Goal: Task Accomplishment & Management: Use online tool/utility

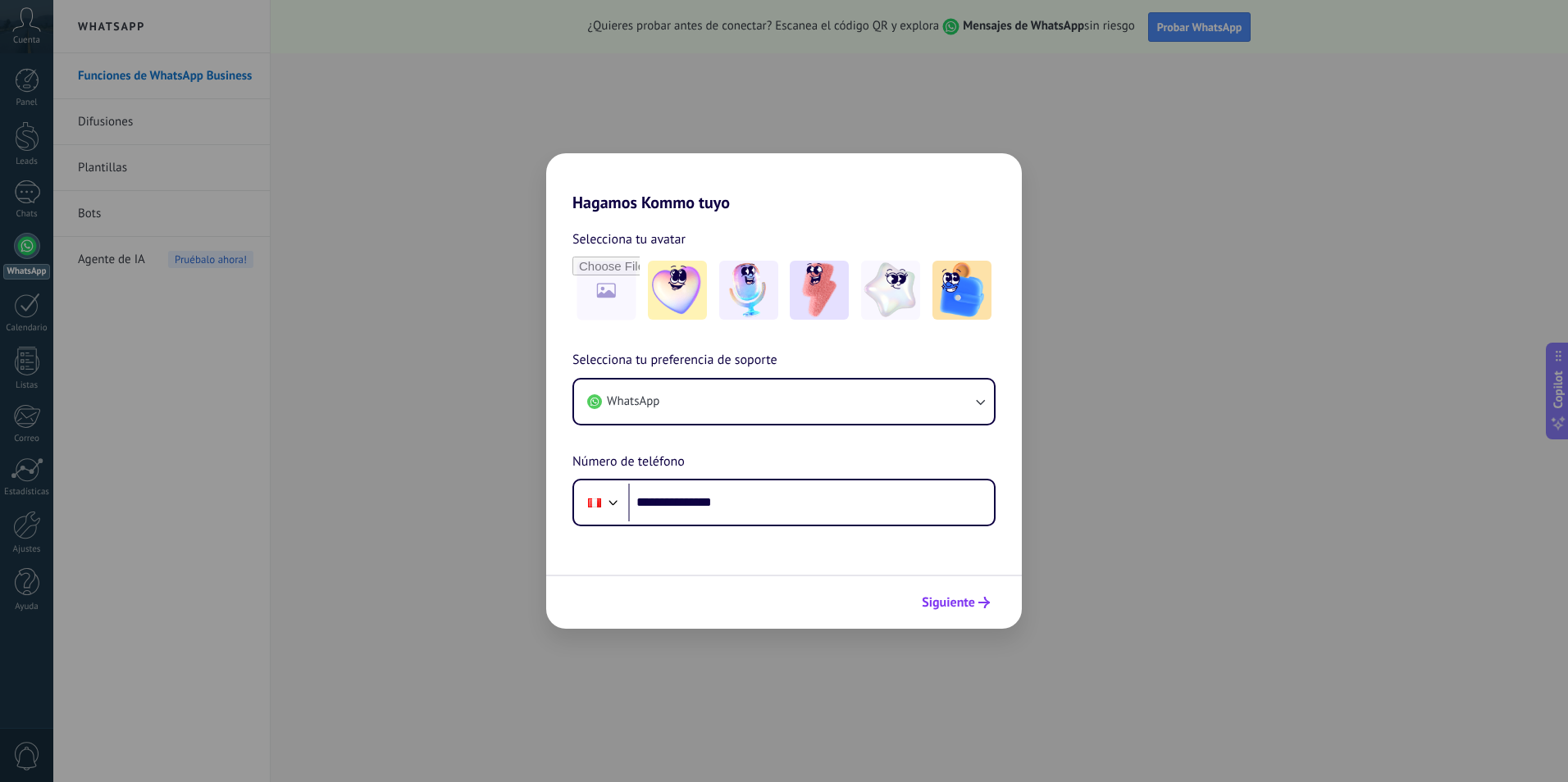
type input "**********"
click at [954, 604] on span "Siguiente" at bounding box center [948, 603] width 53 height 11
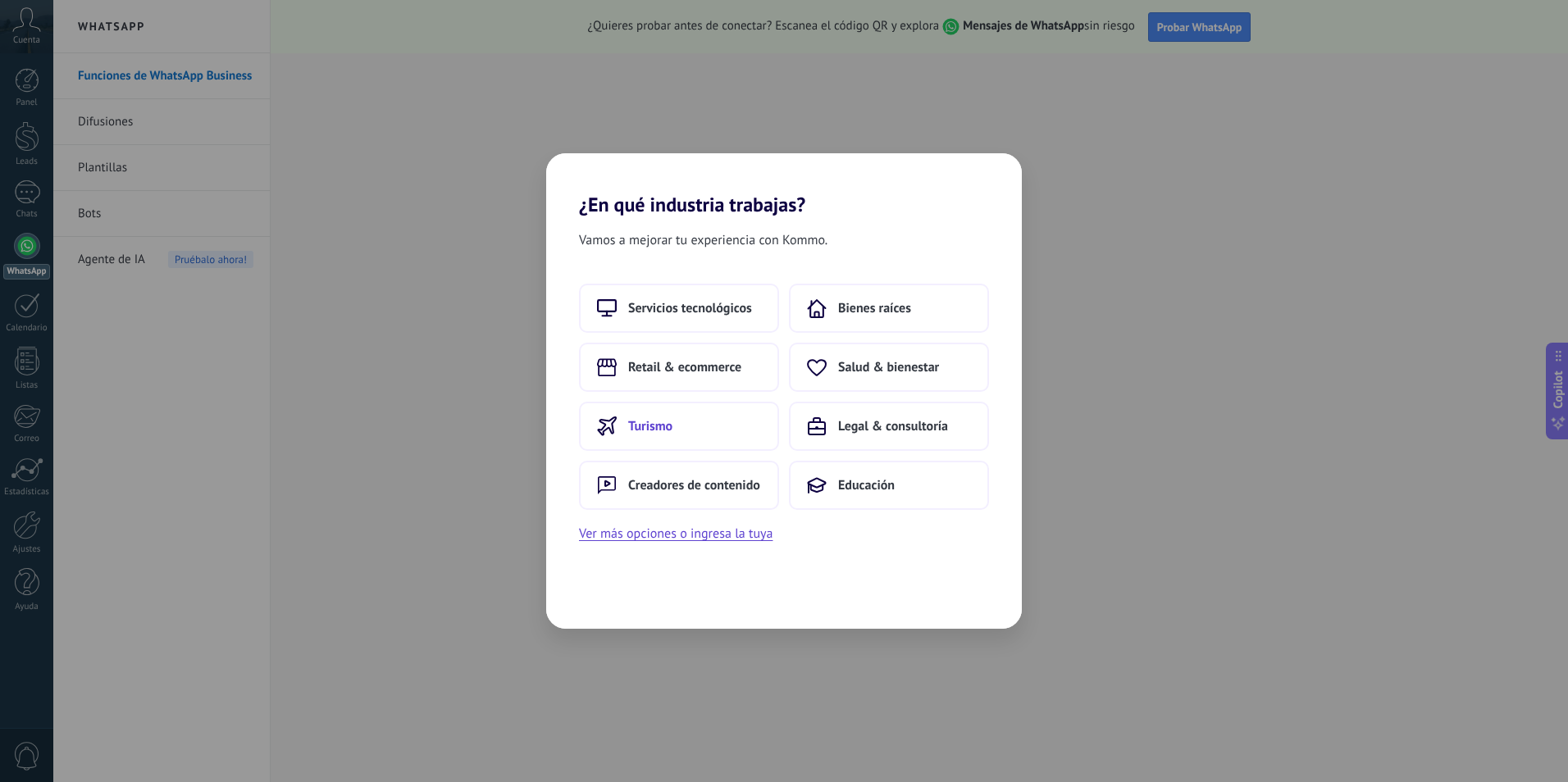
click at [707, 416] on button "Turismo" at bounding box center [679, 426] width 200 height 49
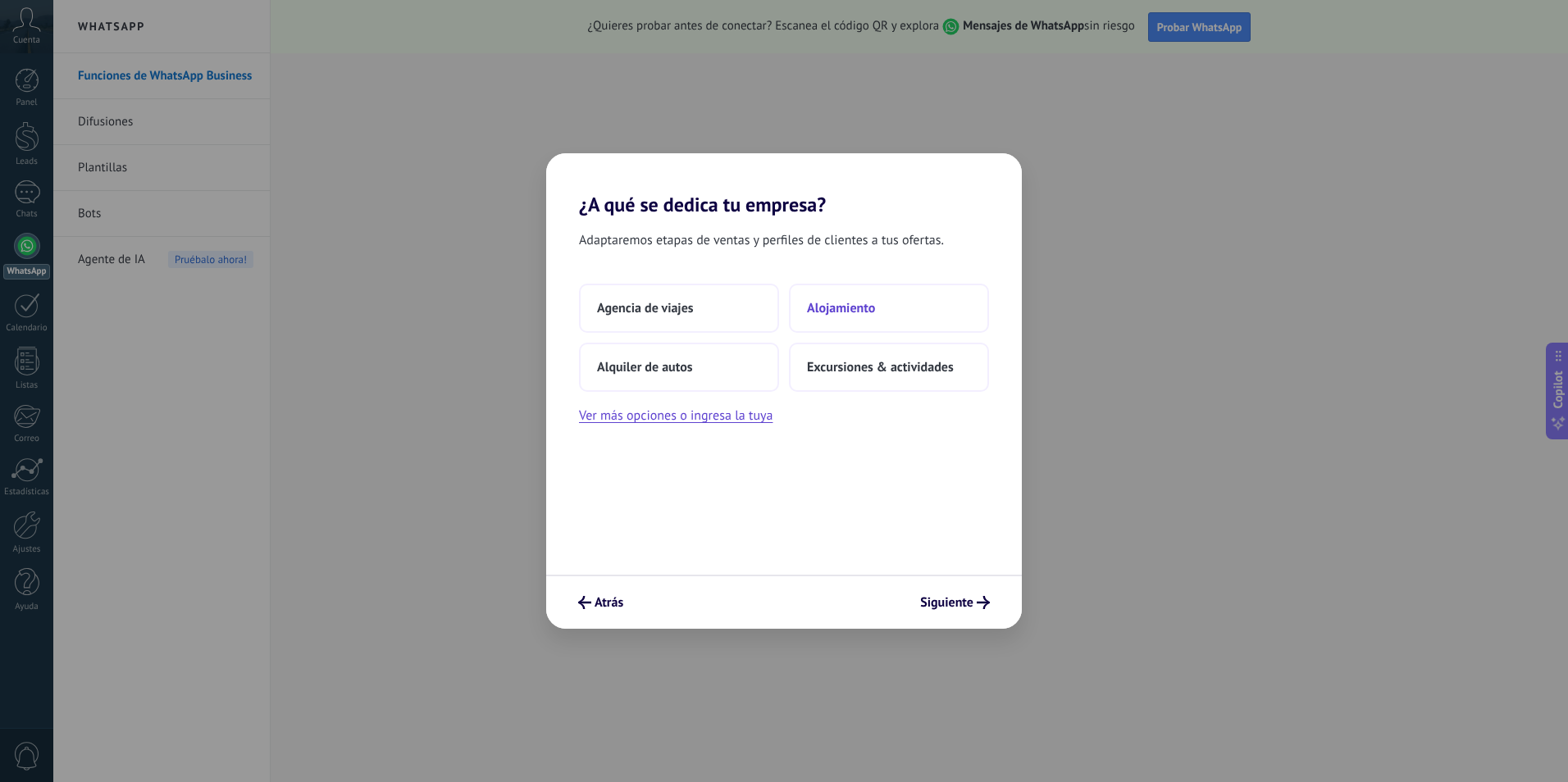
click at [856, 312] on span "Alojamiento" at bounding box center [841, 308] width 68 height 16
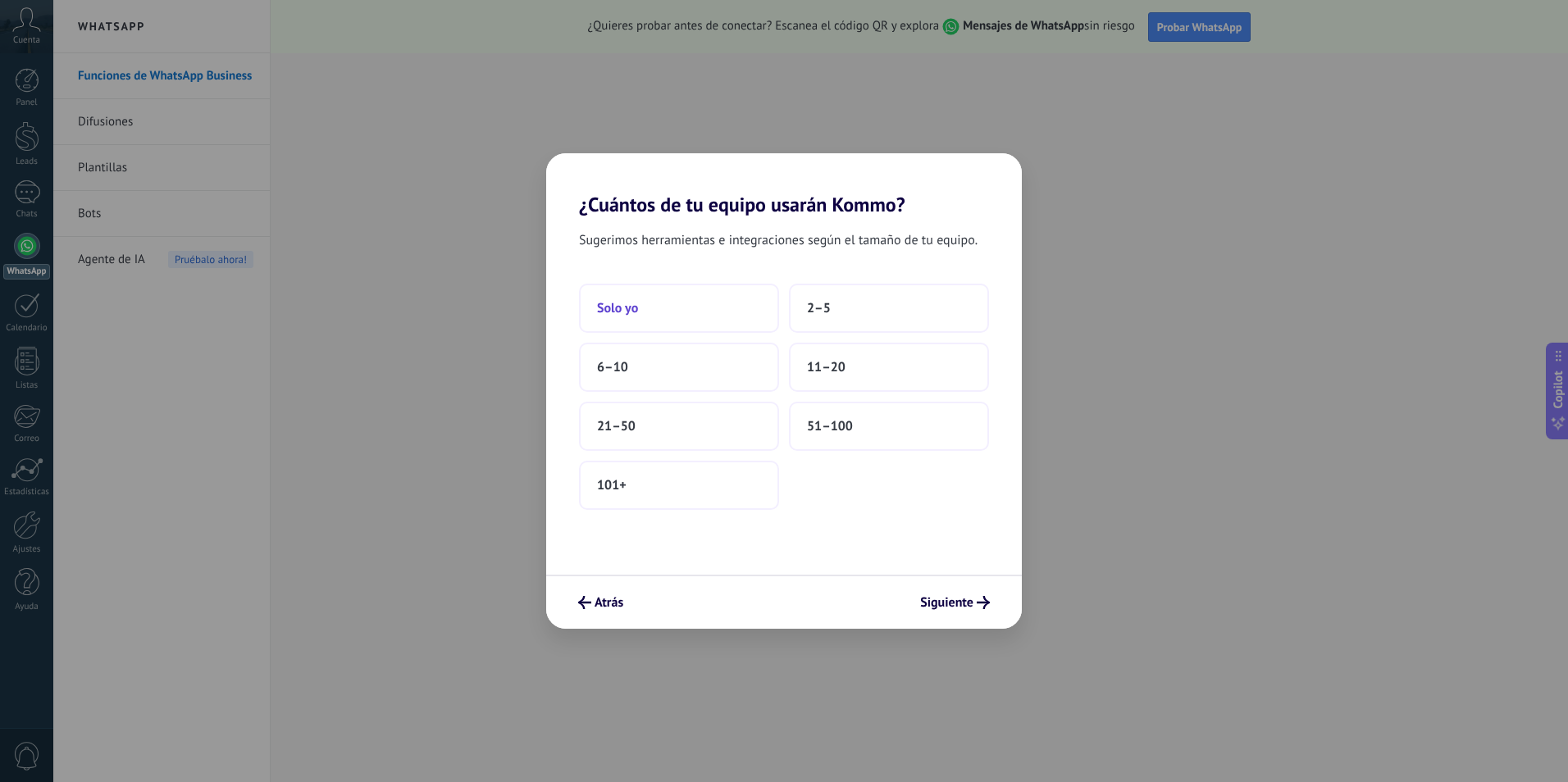
click at [741, 311] on button "Solo yo" at bounding box center [679, 308] width 200 height 49
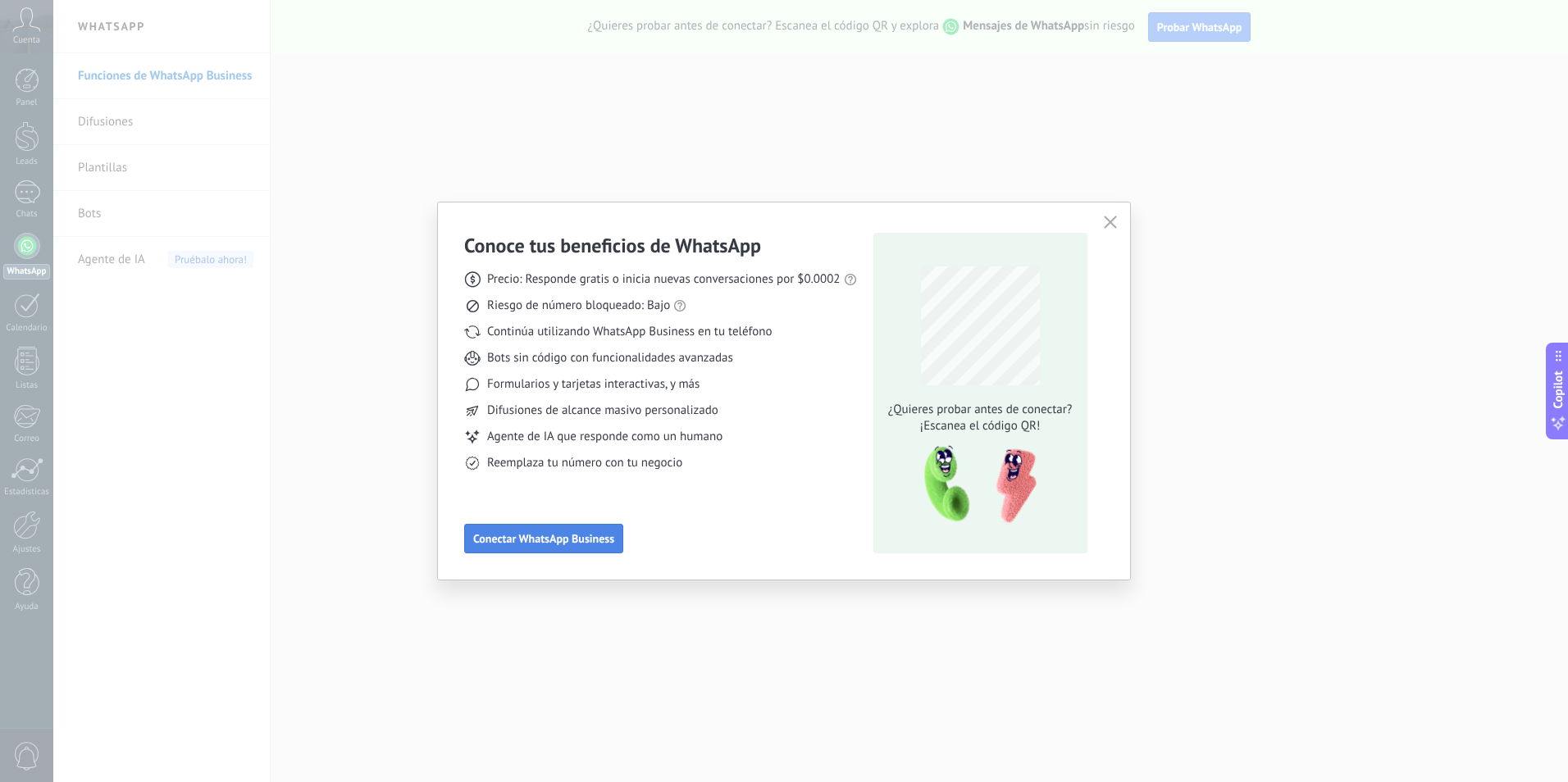
click at [594, 538] on span "Conectar WhatsApp Business" at bounding box center [543, 538] width 141 height 11
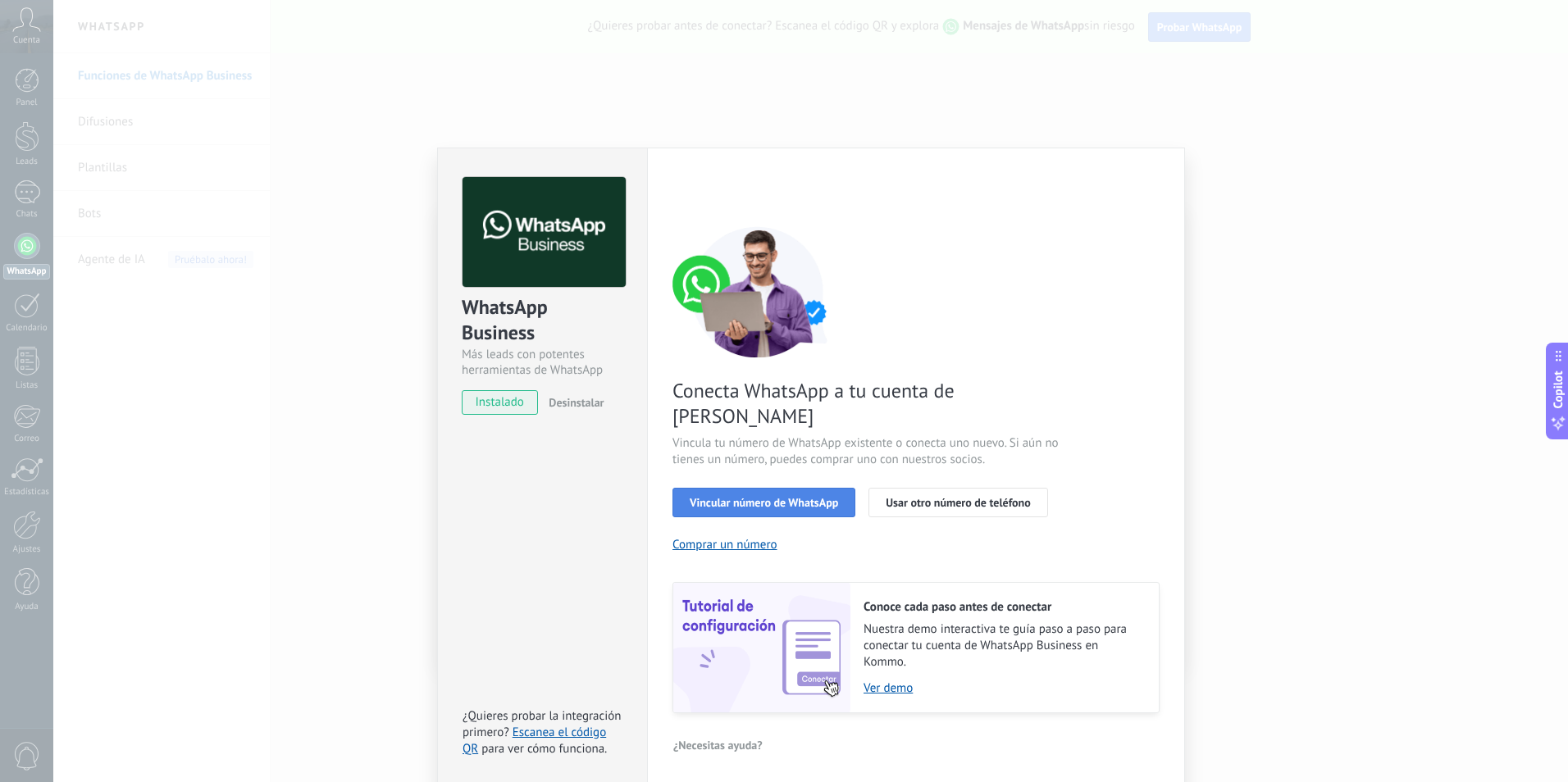
click at [811, 497] on span "Vincular número de WhatsApp" at bounding box center [763, 502] width 148 height 11
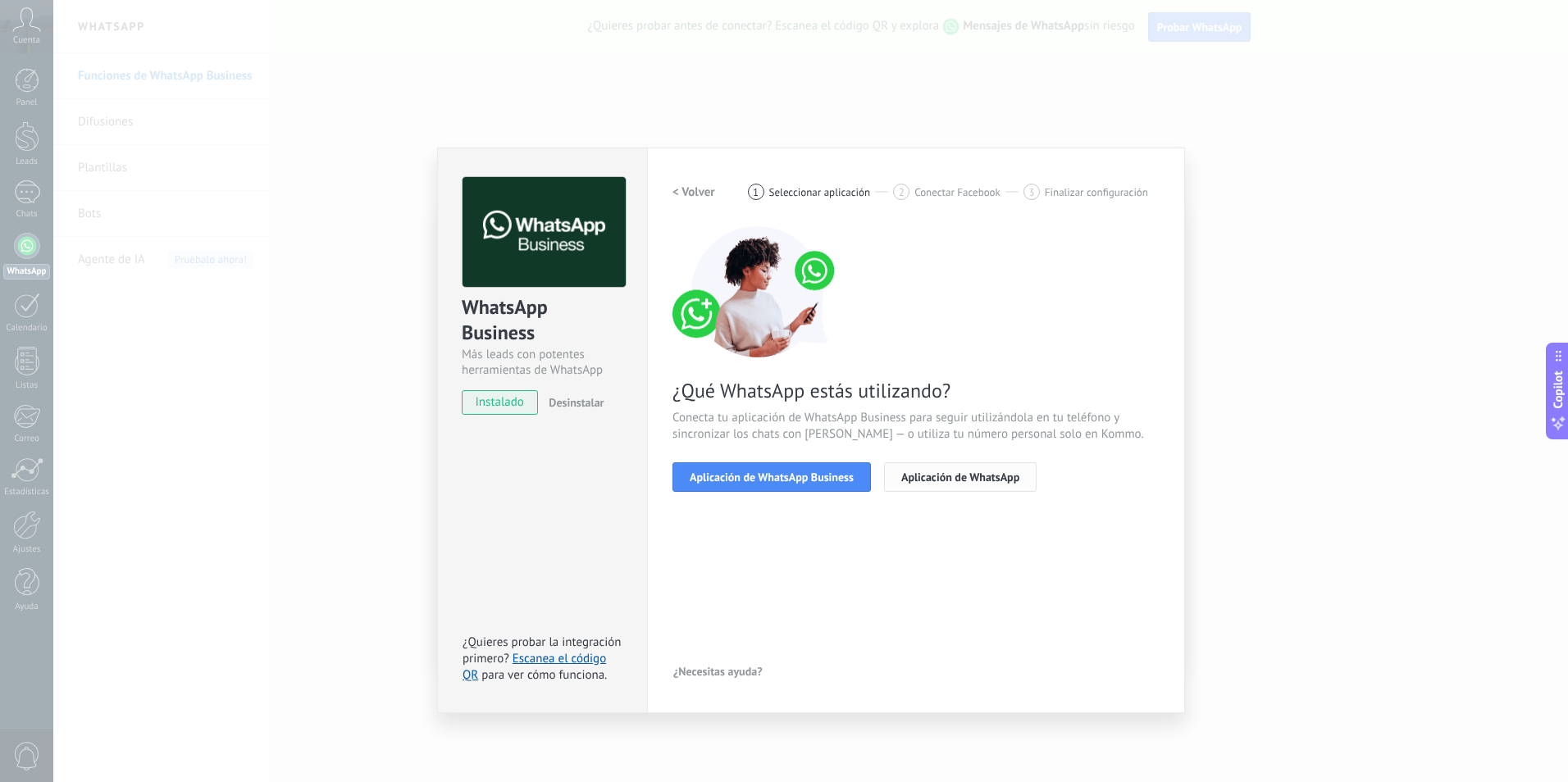
click at [950, 484] on button "Aplicación de WhatsApp" at bounding box center [961, 477] width 153 height 29
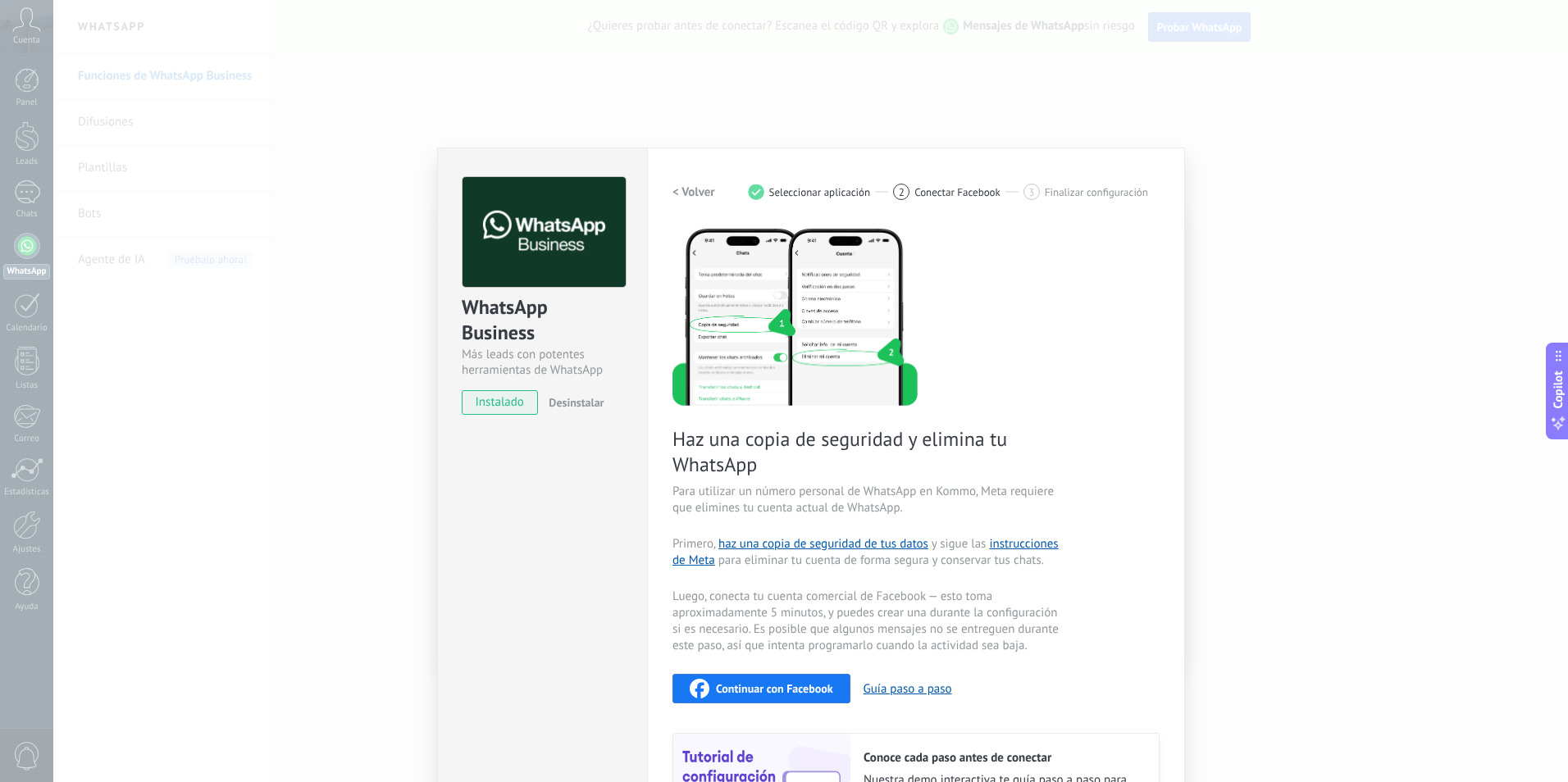
click at [701, 185] on h2 "< Volver" at bounding box center [693, 192] width 43 height 15
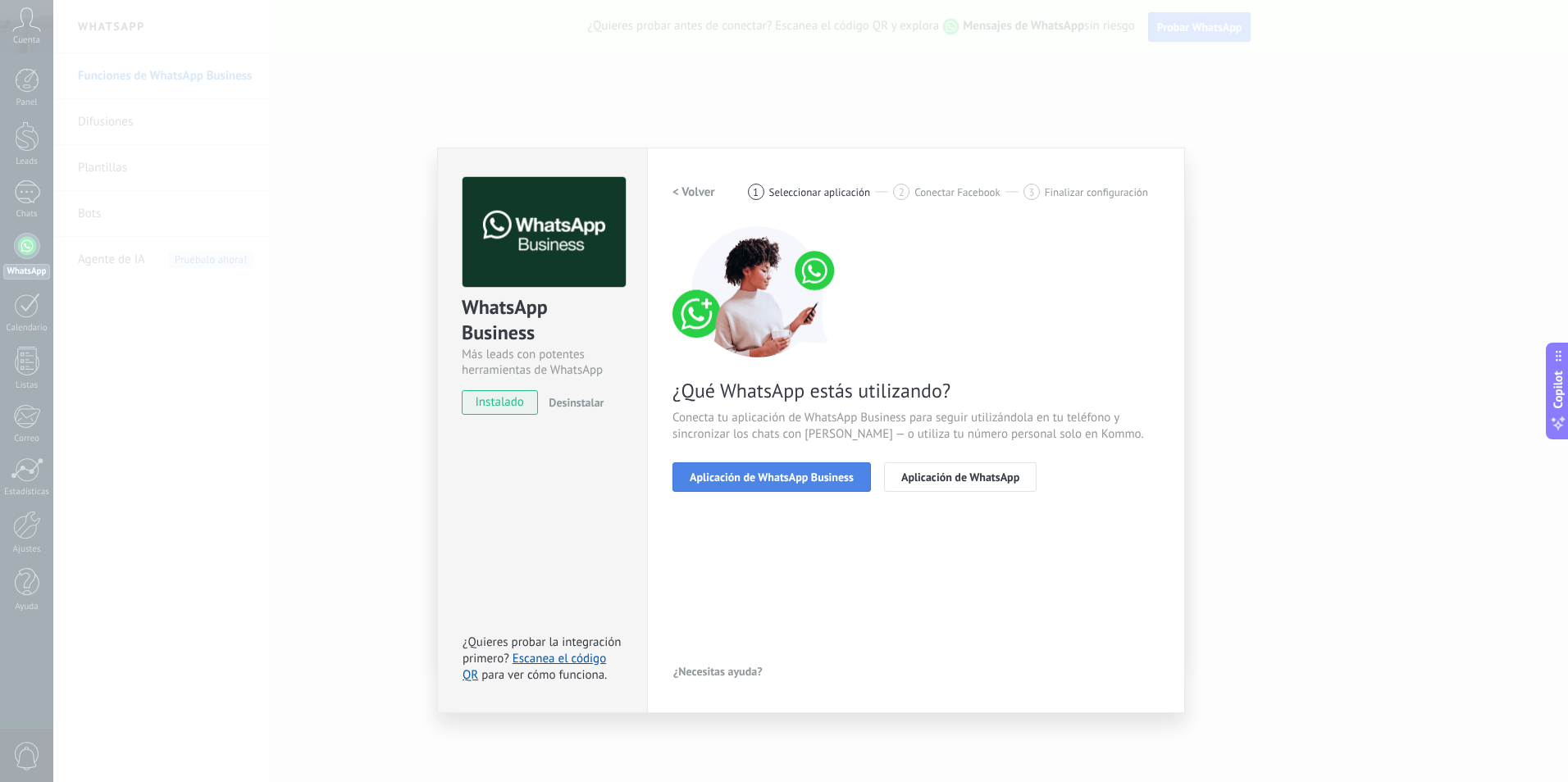
click at [763, 481] on span "Aplicación de WhatsApp Business" at bounding box center [772, 477] width 164 height 11
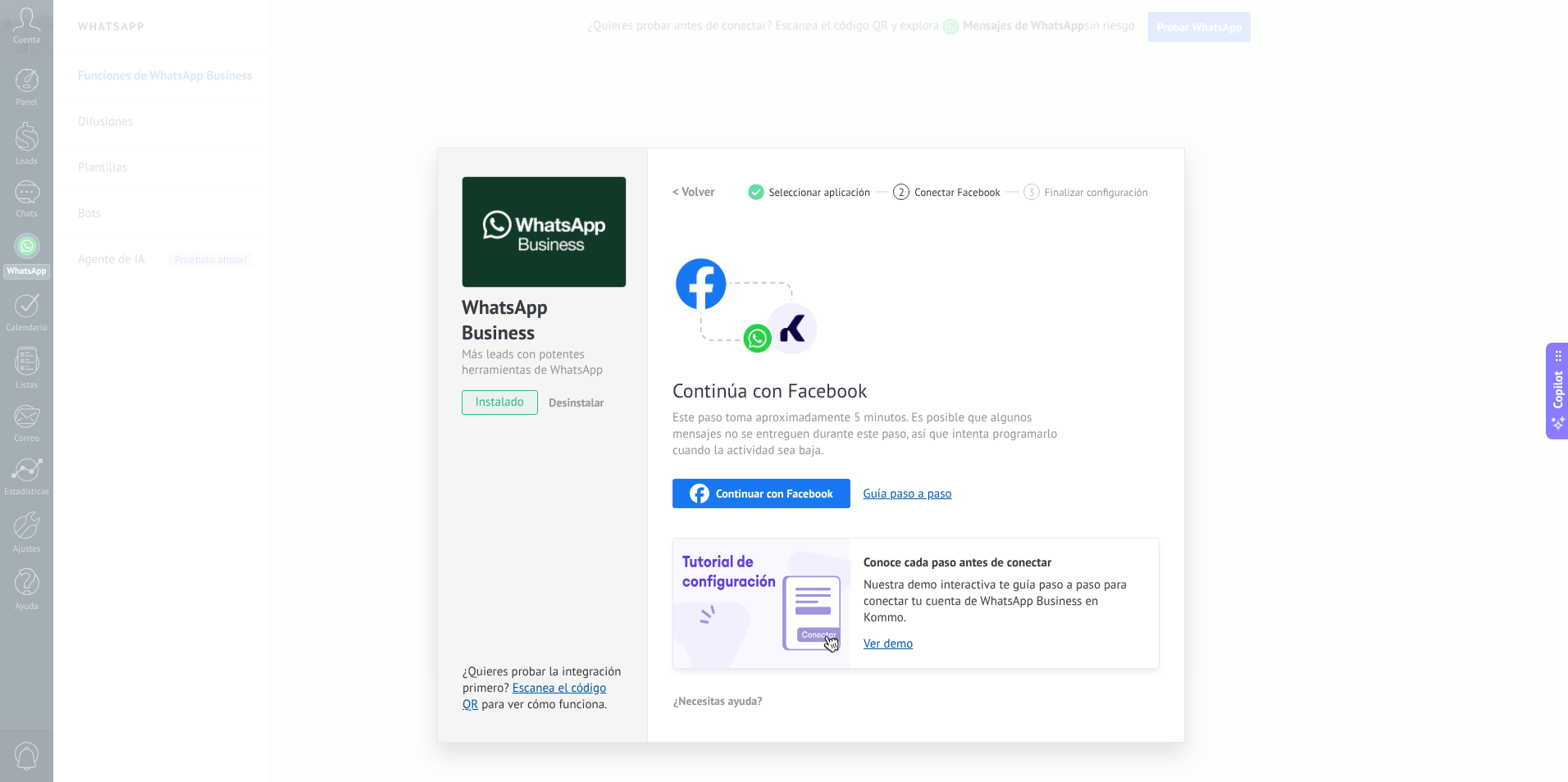
click at [775, 488] on span "Continuar con Facebook" at bounding box center [775, 494] width 117 height 11
click at [1105, 73] on div "WhatsApp Business Más leads con potentes herramientas de WhatsApp instalado Des…" at bounding box center [810, 391] width 1515 height 782
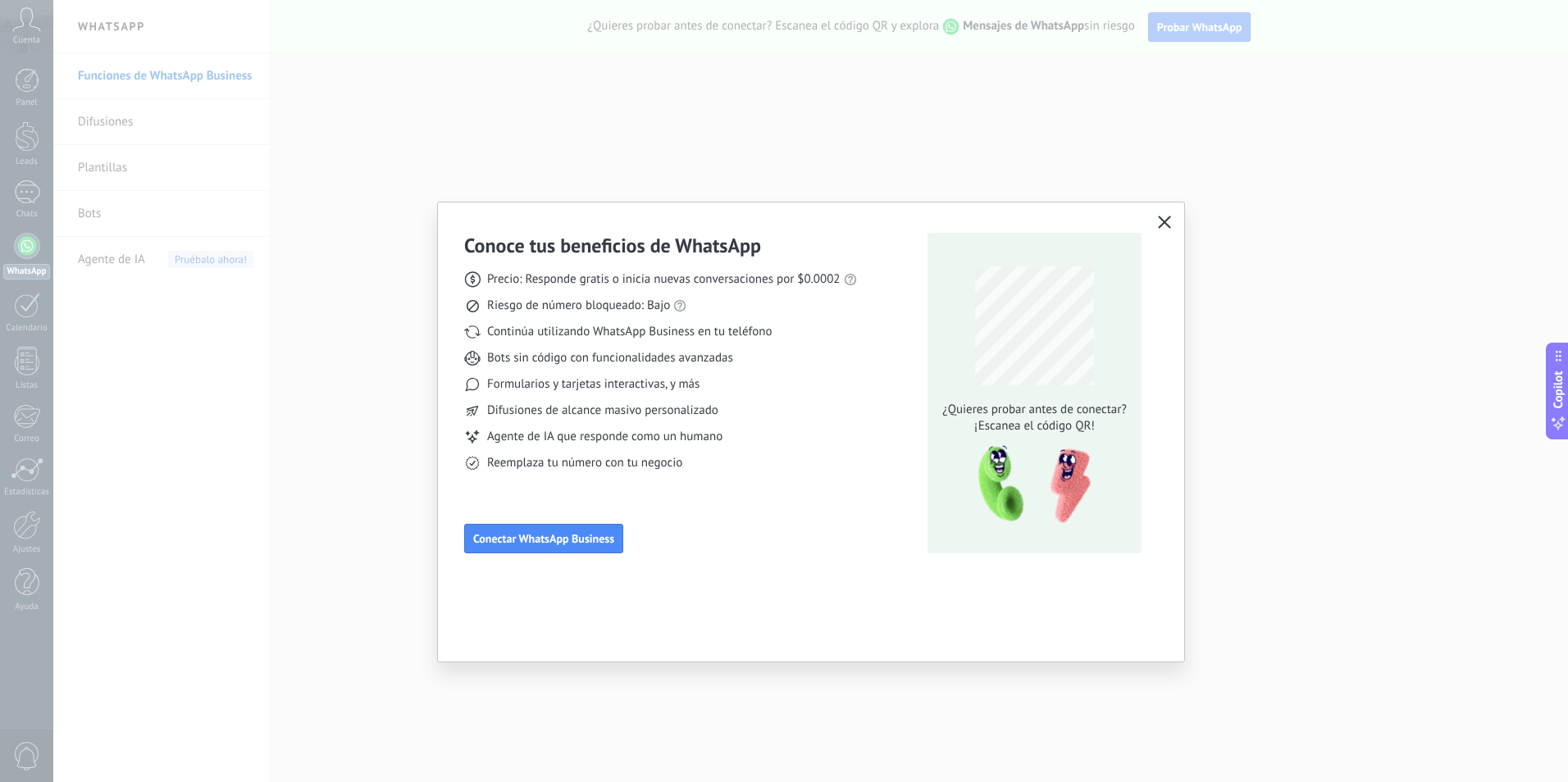
click at [819, 72] on div "Conoce tus beneficios de WhatsApp Precio: Responde gratis o inicia nuevas conve…" at bounding box center [784, 391] width 1568 height 782
click at [1173, 229] on button "button" at bounding box center [1165, 223] width 22 height 23
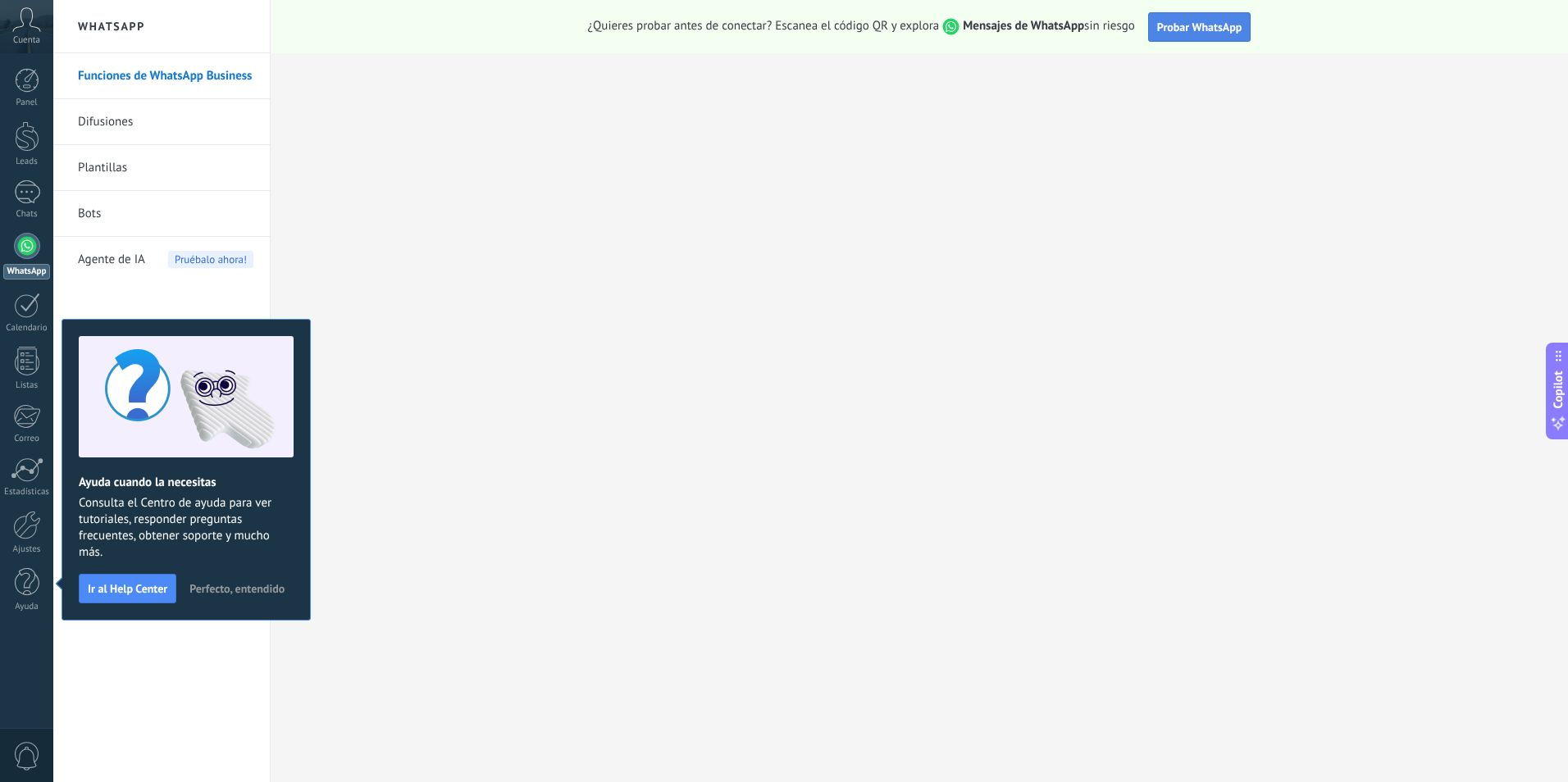
click at [1218, 31] on span "Probar WhatsApp" at bounding box center [1200, 27] width 85 height 15
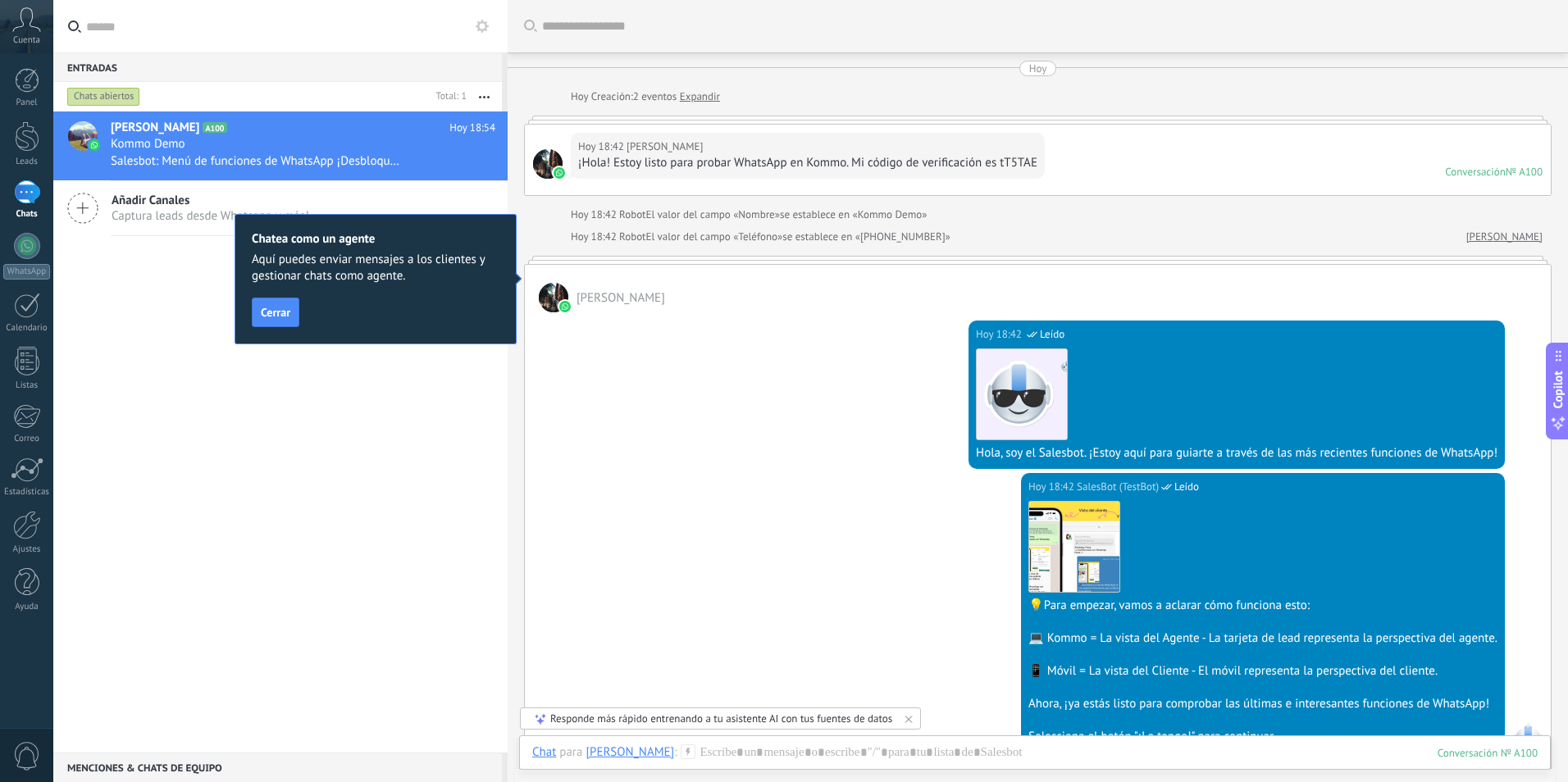
scroll to position [25, 0]
